Goal: Task Accomplishment & Management: Manage account settings

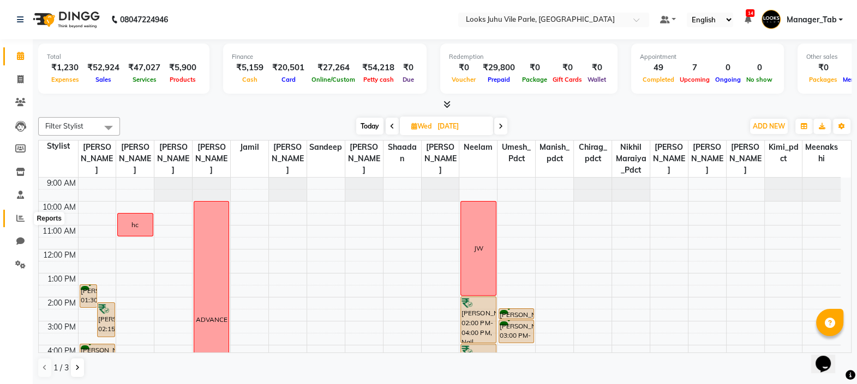
click at [19, 221] on icon at bounding box center [20, 218] width 8 height 8
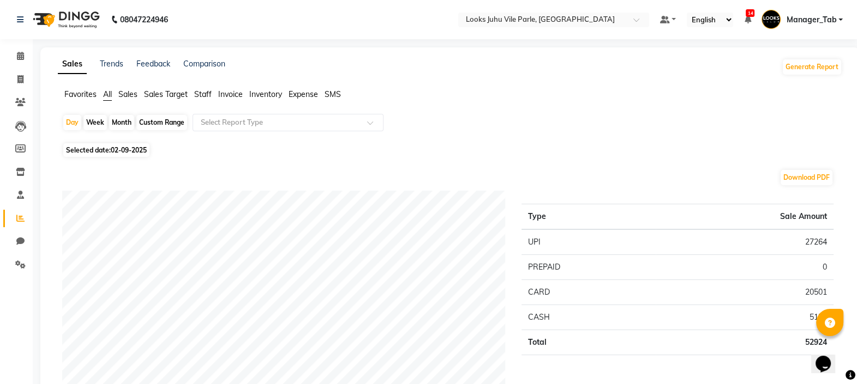
click at [202, 95] on span "Staff" at bounding box center [202, 94] width 17 height 10
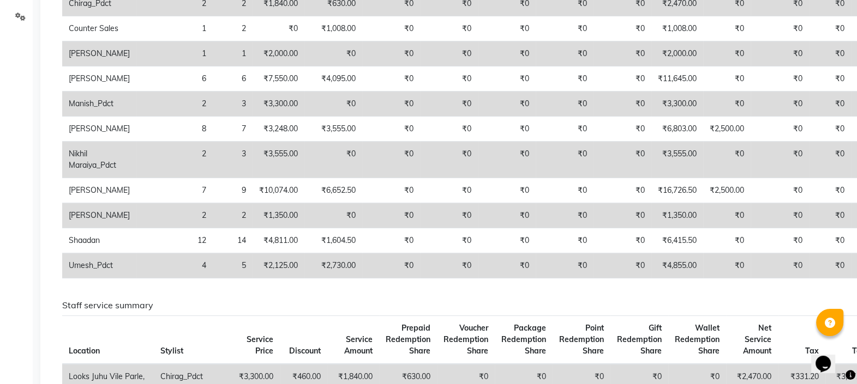
scroll to position [254, 0]
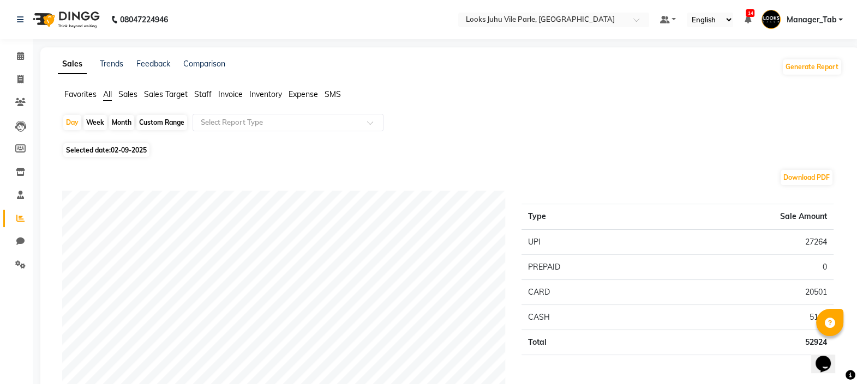
click at [204, 93] on span "Staff" at bounding box center [202, 94] width 17 height 10
click at [204, 94] on span "Staff" at bounding box center [202, 94] width 17 height 10
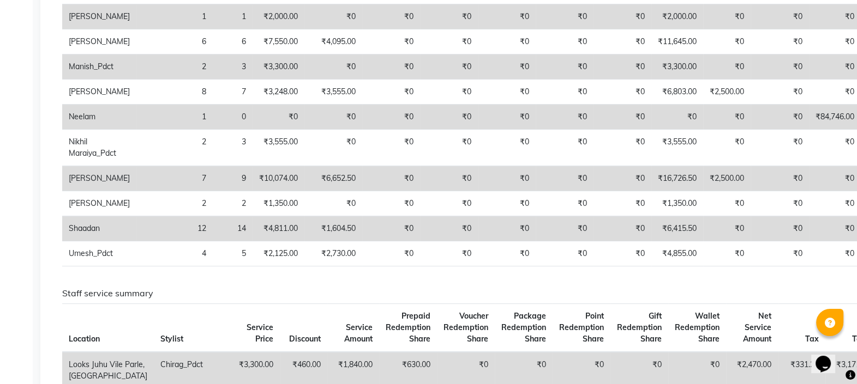
scroll to position [287, 0]
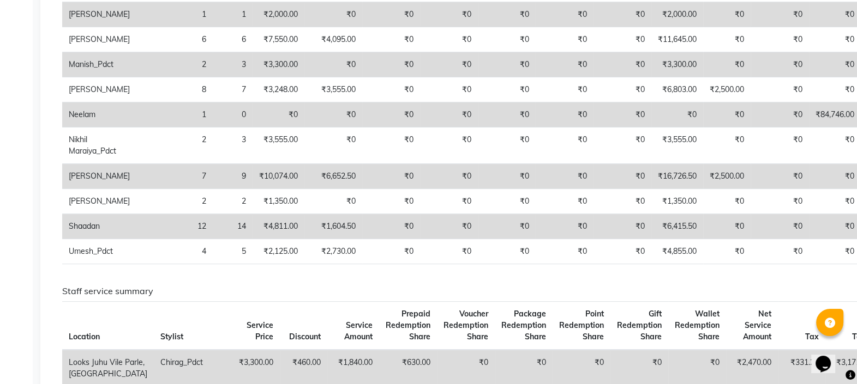
drag, startPoint x: 862, startPoint y: 150, endPoint x: 848, endPoint y: 286, distance: 136.4
click at [848, 264] on table "Stylist Bill Count Service Count Service Amount Prepaid Redemption Share Vouche…" at bounding box center [518, 83] width 912 height 361
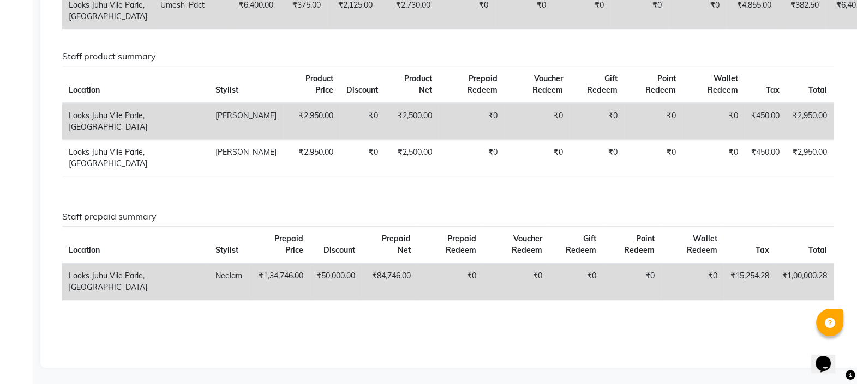
scroll to position [1281, 0]
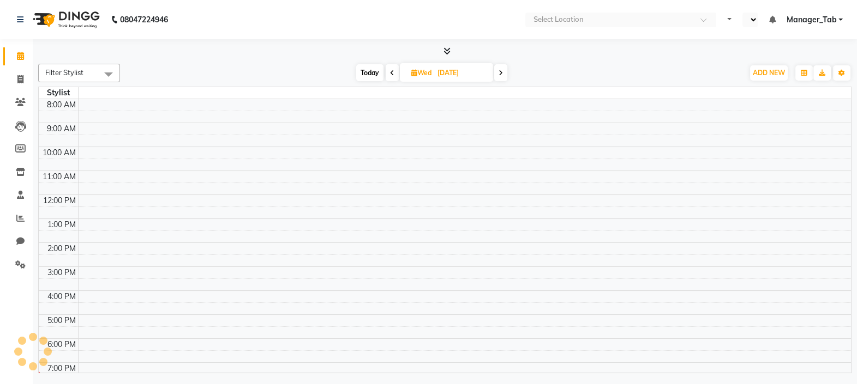
select select "en"
